Goal: Transaction & Acquisition: Purchase product/service

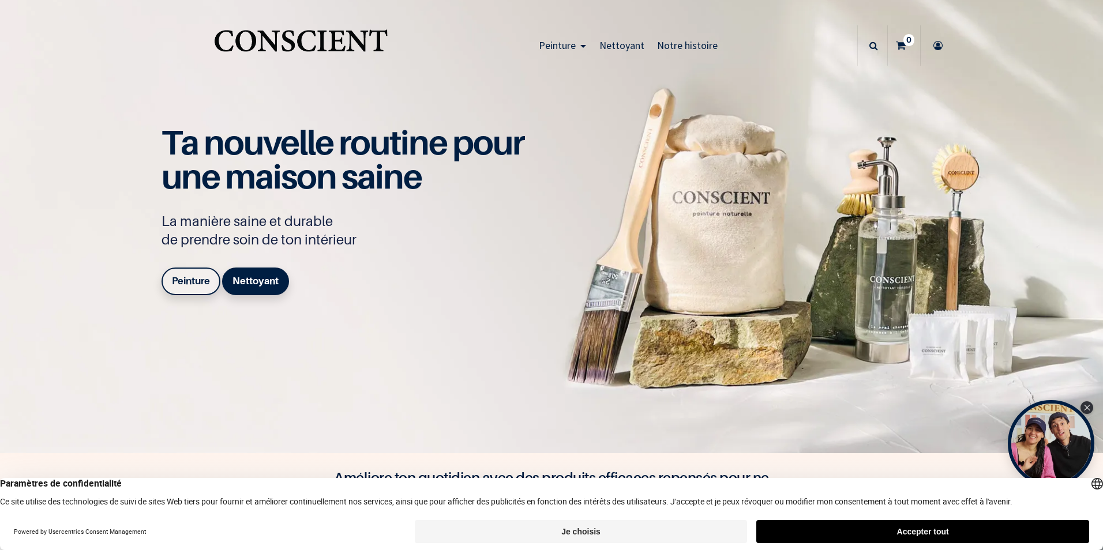
click at [188, 275] on b "Peinture" at bounding box center [191, 281] width 38 height 12
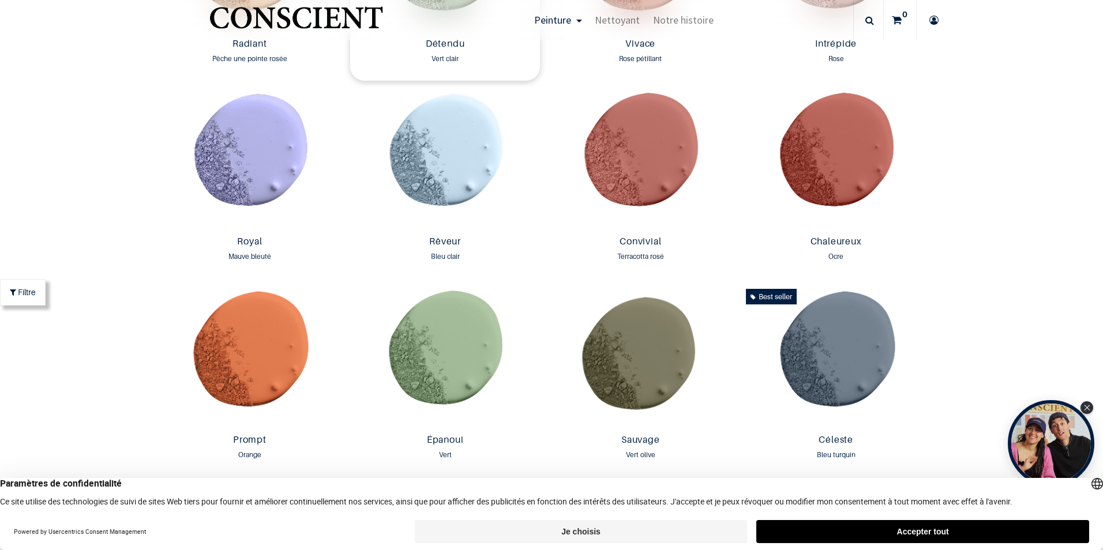
scroll to position [1442, 0]
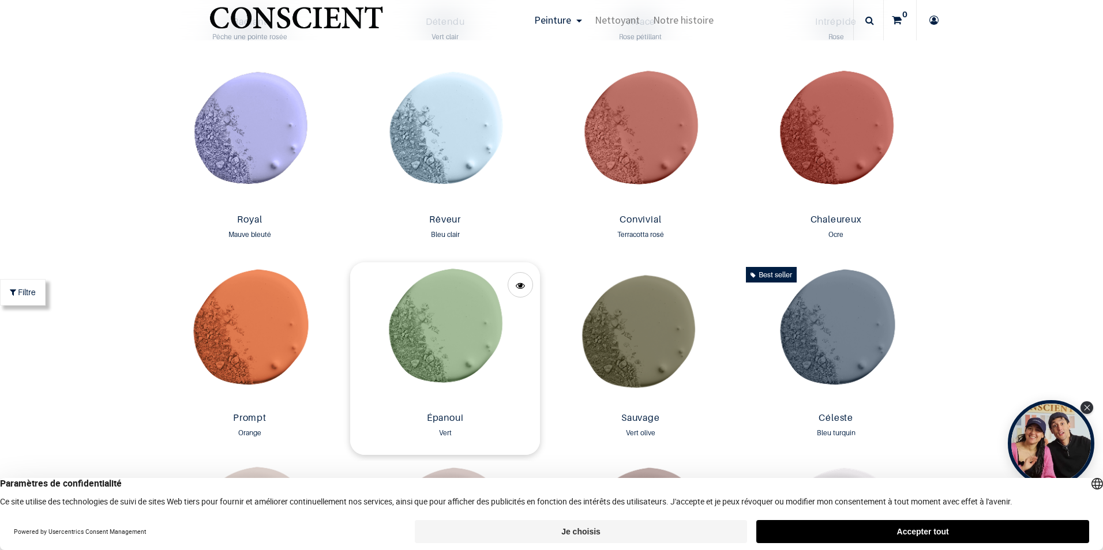
click at [439, 345] on img at bounding box center [445, 334] width 190 height 145
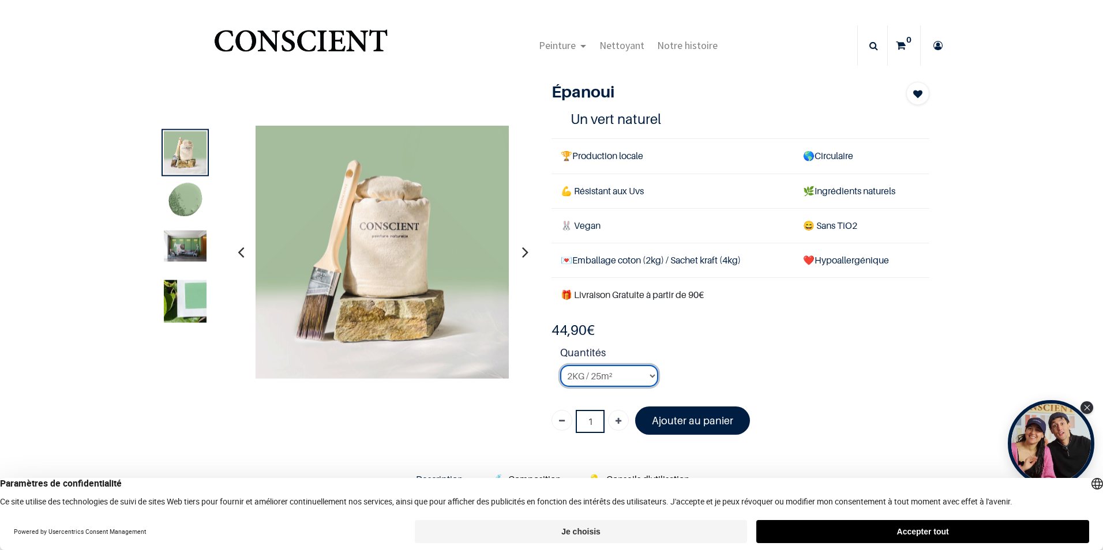
click at [607, 375] on select "2KG / 25m² 4KG / 50m² 8KG / 100m² Testeur" at bounding box center [609, 376] width 98 height 22
